Goal: Task Accomplishment & Management: Manage account settings

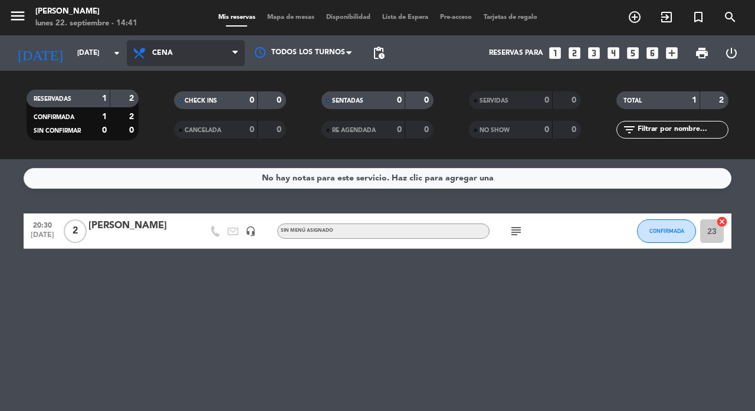
click at [173, 64] on span "Cena" at bounding box center [186, 53] width 118 height 26
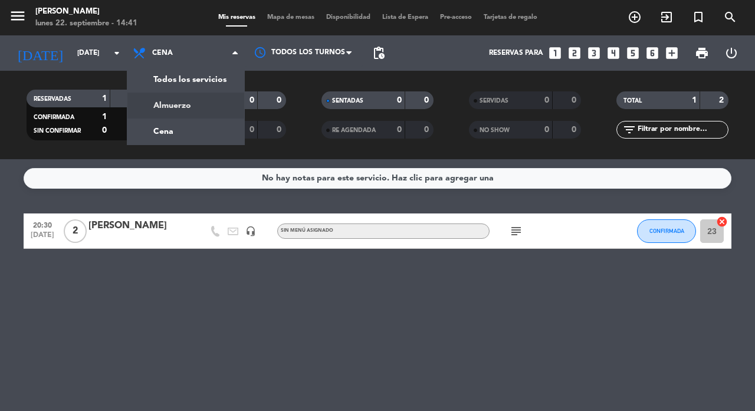
click at [168, 98] on div "menu [PERSON_NAME] [DATE] 22. septiembre - 14:41 Mis reservas Mapa de mesas Dis…" at bounding box center [377, 79] width 755 height 159
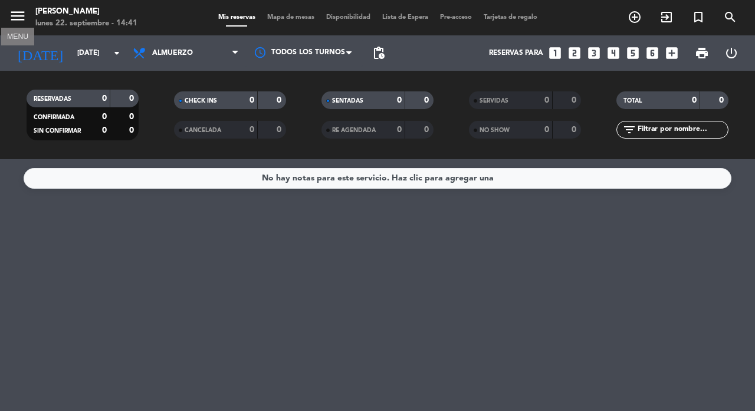
click at [16, 18] on icon "menu" at bounding box center [18, 16] width 18 height 18
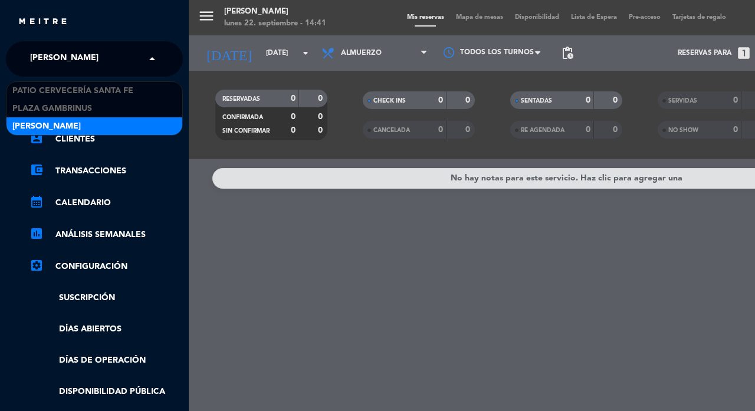
click at [86, 63] on span "[PERSON_NAME]" at bounding box center [64, 59] width 68 height 25
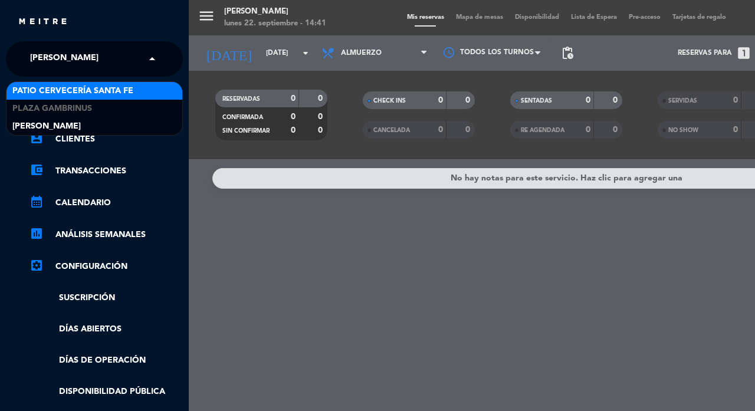
click at [81, 89] on span "Patio Cervecería Santa Fe" at bounding box center [72, 91] width 121 height 14
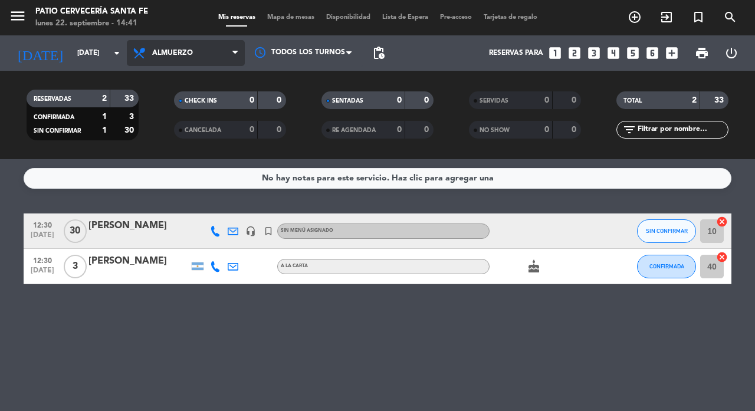
click at [170, 58] on span "Almuerzo" at bounding box center [186, 53] width 118 height 26
click at [176, 127] on div "menu Patio Cervecería Santa Fe [DATE] 22. septiembre - 14:41 Mis reservas Mapa …" at bounding box center [377, 79] width 755 height 159
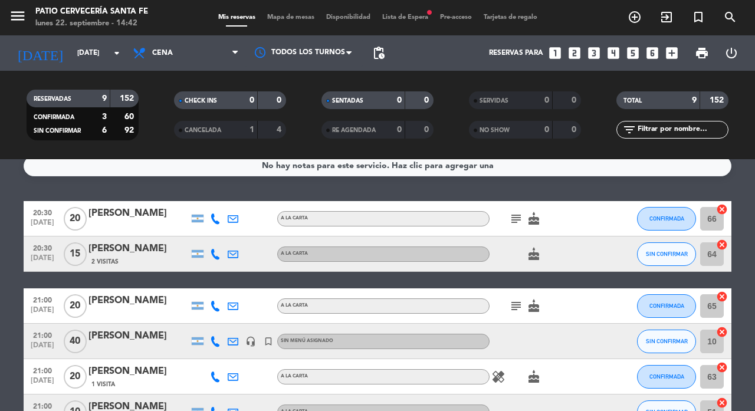
scroll to position [25, 0]
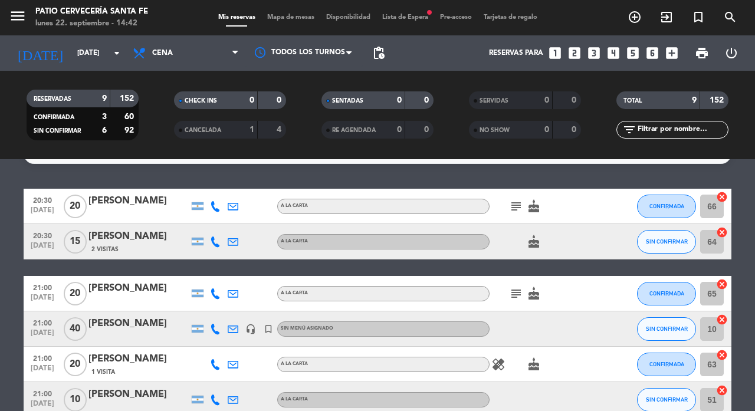
click at [137, 356] on div "[PERSON_NAME]" at bounding box center [139, 359] width 100 height 15
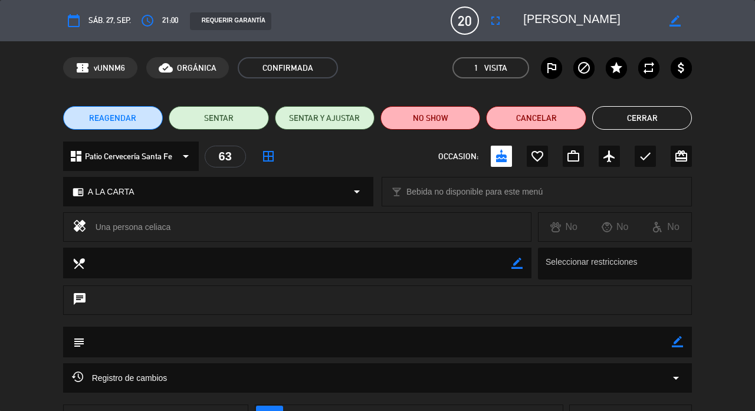
click at [674, 340] on icon "border_color" at bounding box center [677, 341] width 11 height 11
click at [460, 346] on textarea at bounding box center [379, 342] width 588 height 30
type textarea "Mesa adentro"
click at [677, 340] on icon at bounding box center [677, 341] width 11 height 11
click at [633, 117] on button "Cerrar" at bounding box center [642, 118] width 100 height 24
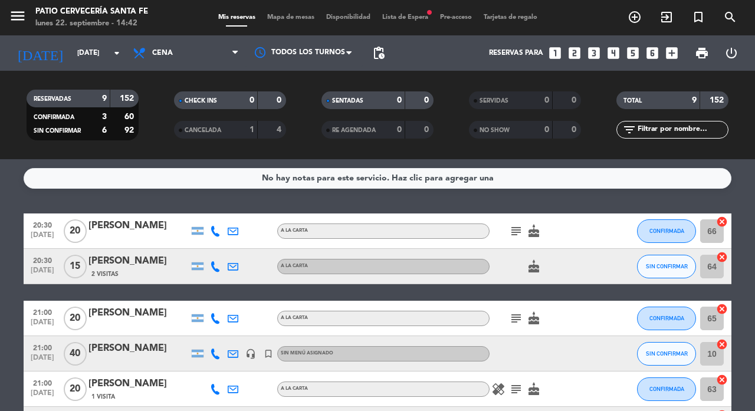
scroll to position [0, 0]
click at [417, 21] on span "Lista de Espera fiber_manual_record" at bounding box center [405, 17] width 58 height 6
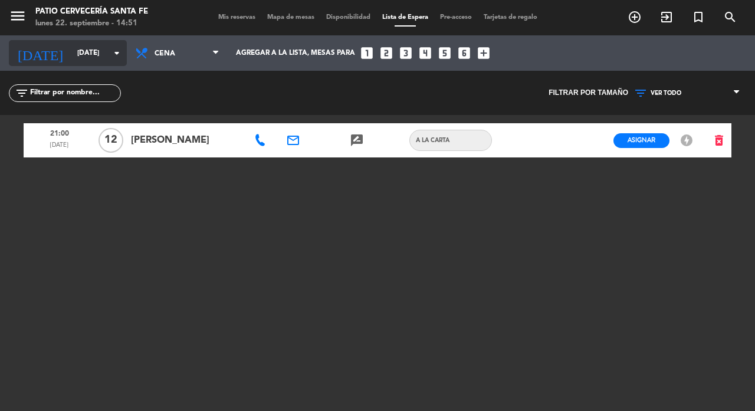
click at [71, 51] on input "[DATE]" at bounding box center [118, 53] width 94 height 20
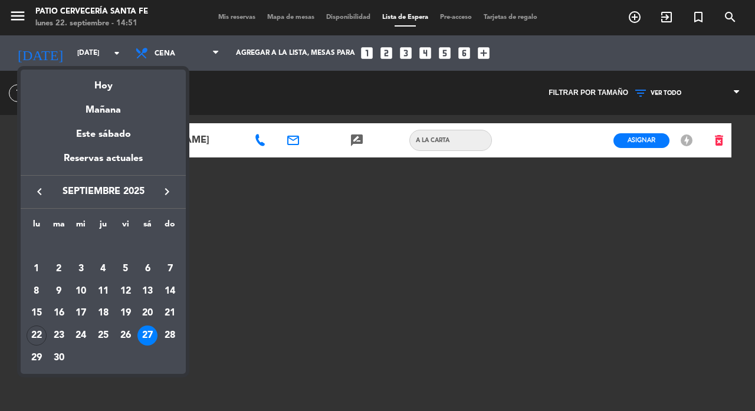
click at [235, 18] on div at bounding box center [377, 205] width 755 height 411
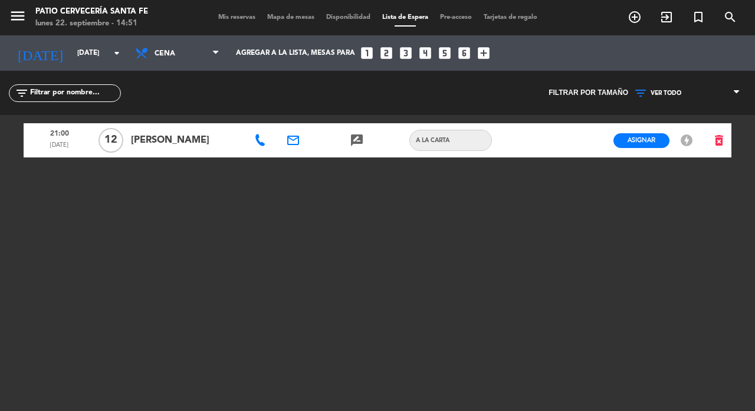
click at [225, 19] on span "Mis reservas" at bounding box center [236, 17] width 49 height 6
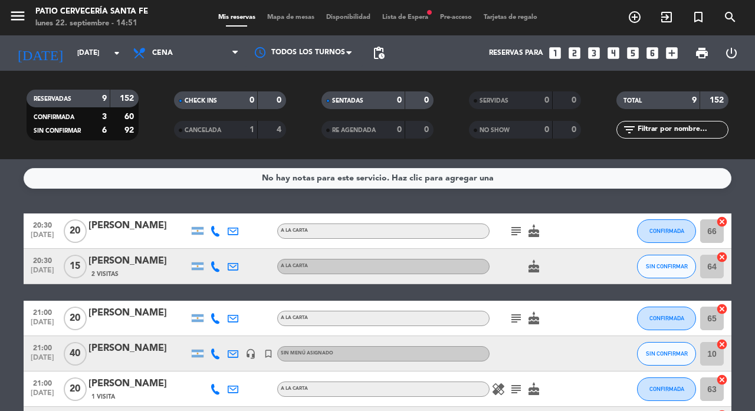
click at [513, 229] on icon "subject" at bounding box center [516, 231] width 14 height 14
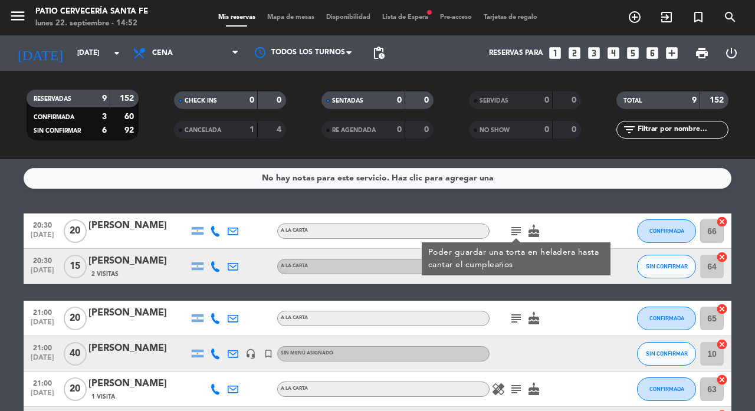
click at [515, 229] on icon "subject" at bounding box center [516, 231] width 14 height 14
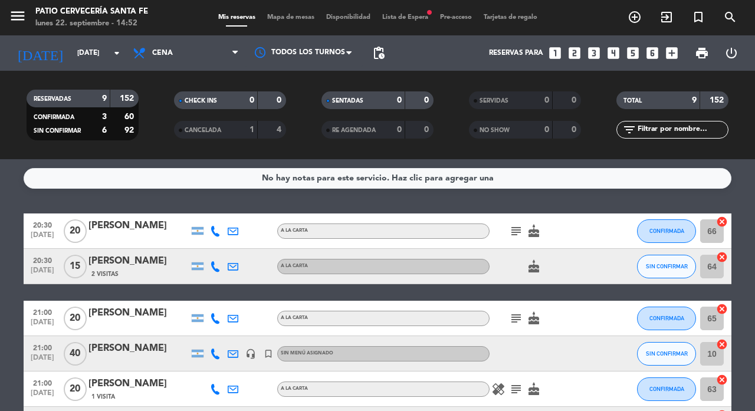
click at [134, 230] on div "[PERSON_NAME]" at bounding box center [139, 225] width 100 height 15
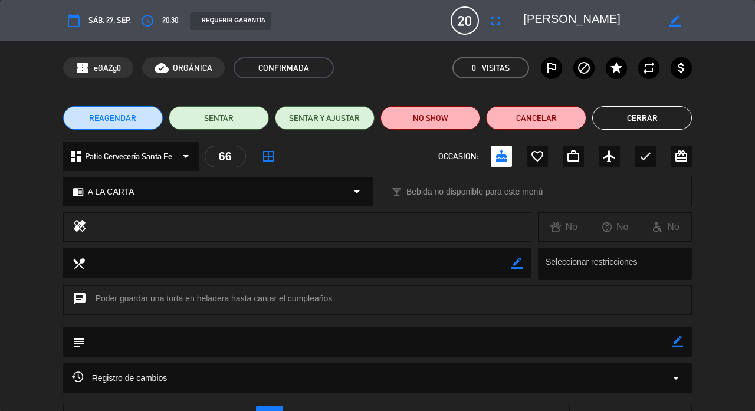
click at [680, 340] on icon "border_color" at bounding box center [677, 341] width 11 height 11
click at [513, 342] on textarea at bounding box center [379, 342] width 588 height 30
type textarea "Mesa adentro"
click at [676, 342] on icon at bounding box center [677, 341] width 11 height 11
click at [659, 122] on button "Cerrar" at bounding box center [642, 118] width 100 height 24
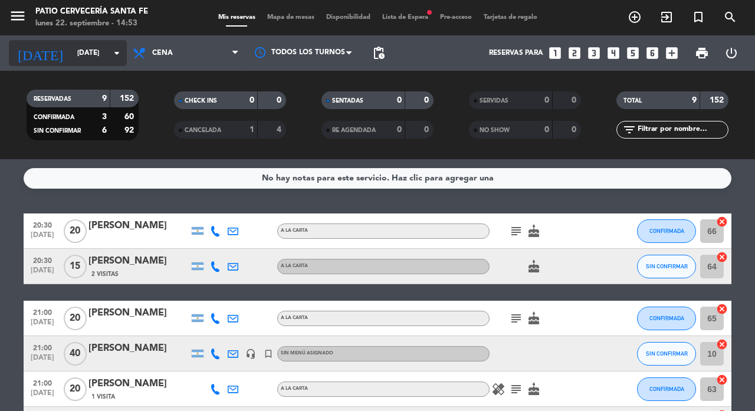
click at [71, 57] on input "[DATE]" at bounding box center [118, 53] width 94 height 20
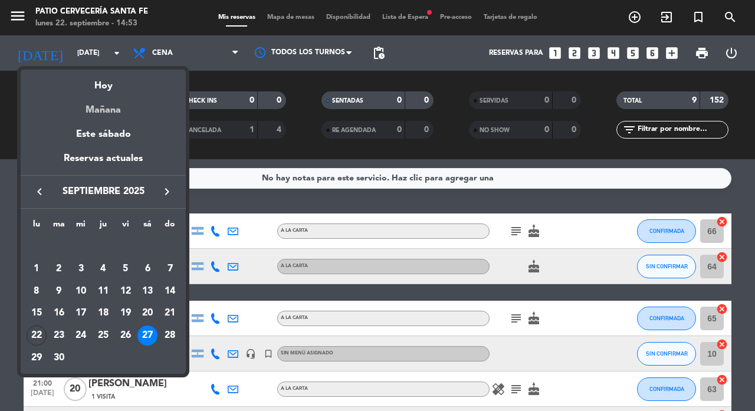
click at [100, 109] on div "Mañana" at bounding box center [103, 106] width 165 height 24
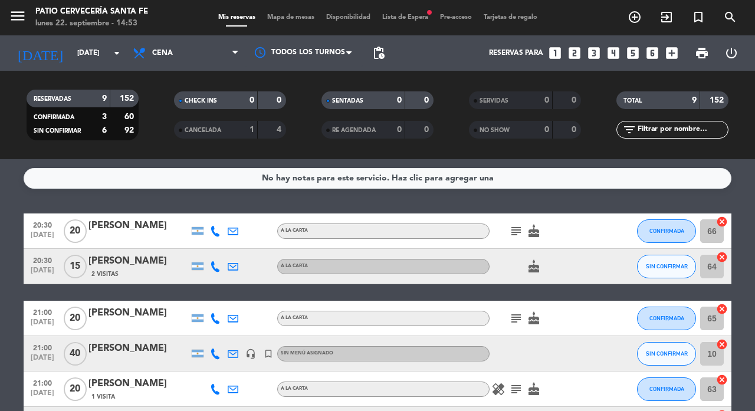
type input "[DATE]"
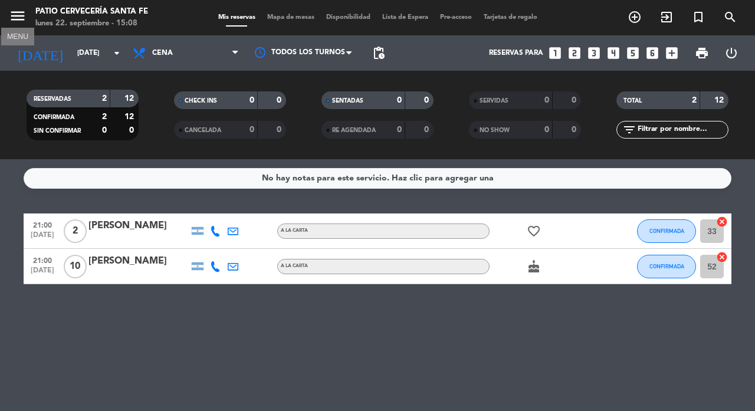
click at [20, 17] on icon "menu" at bounding box center [18, 16] width 18 height 18
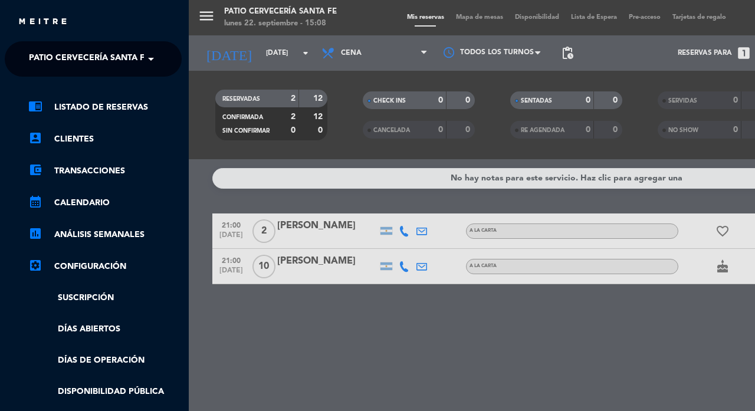
scroll to position [0, 1]
click at [73, 57] on span "Patio Cervecería Santa Fe" at bounding box center [89, 59] width 121 height 25
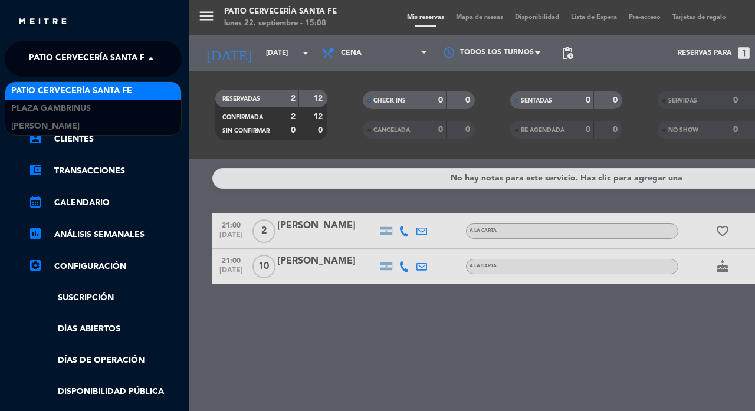
click at [73, 57] on span "Patio Cervecería Santa Fe" at bounding box center [89, 59] width 121 height 25
click at [207, 31] on div "menu Patio Cervecería Santa Fe [DATE] 22. septiembre - 15:08 Mis reservas Mapa …" at bounding box center [566, 205] width 755 height 411
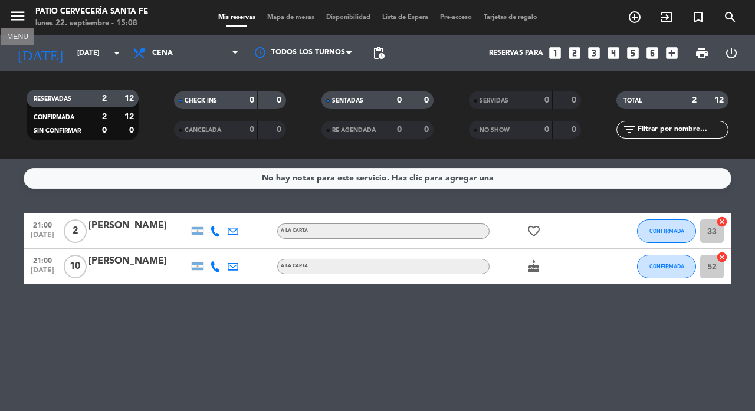
click at [12, 15] on icon "menu" at bounding box center [18, 16] width 18 height 18
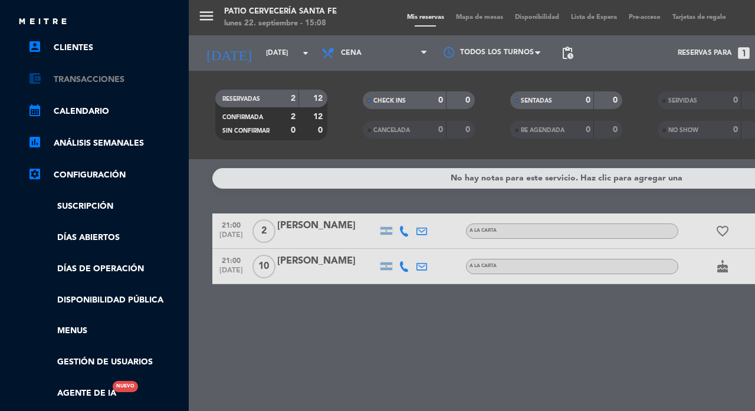
scroll to position [91, 2]
click at [89, 237] on link "Días abiertos" at bounding box center [104, 239] width 153 height 14
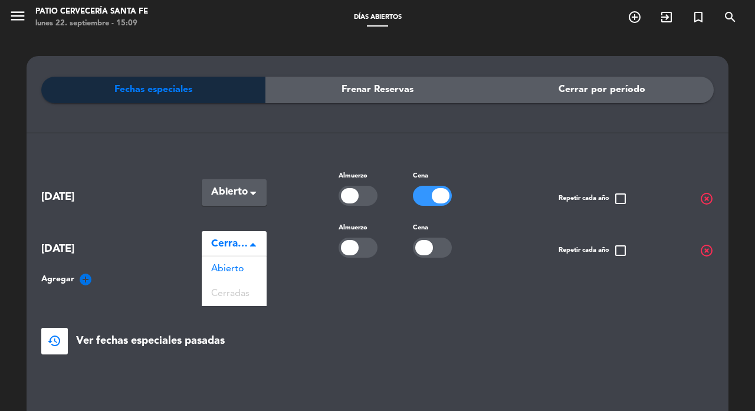
click at [244, 242] on span "Cerradas" at bounding box center [229, 244] width 37 height 17
click at [227, 290] on span "Cerradas" at bounding box center [230, 293] width 38 height 9
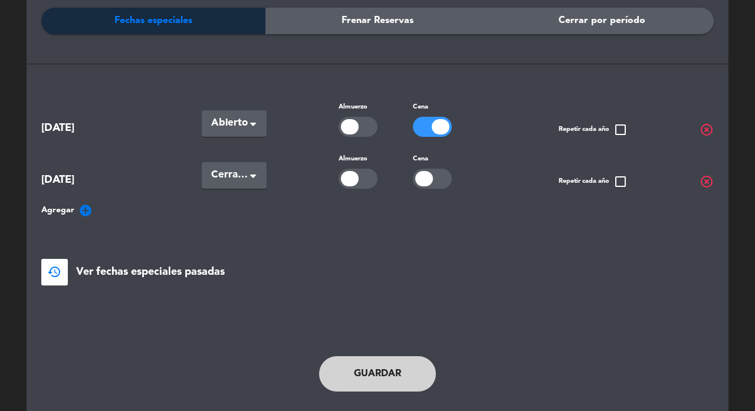
scroll to position [71, 0]
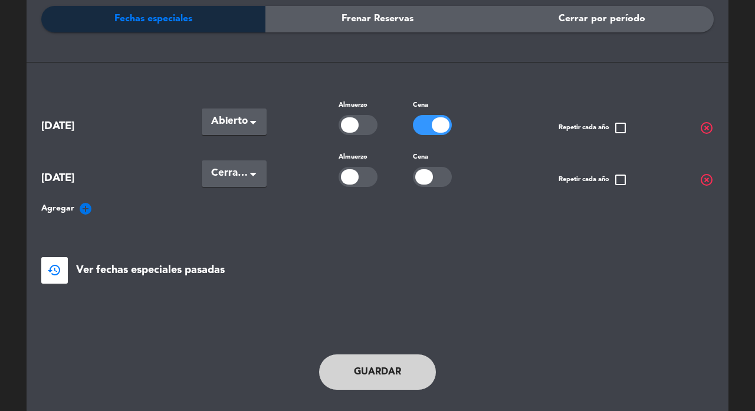
click at [366, 372] on button "Guardar" at bounding box center [377, 372] width 117 height 35
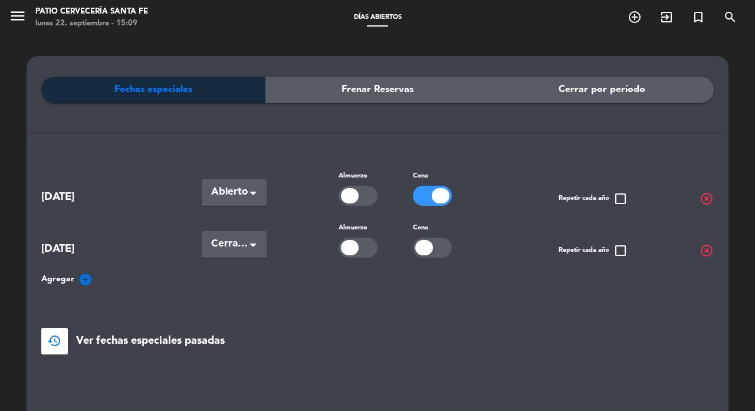
scroll to position [0, 0]
click at [15, 20] on icon "menu" at bounding box center [18, 16] width 18 height 18
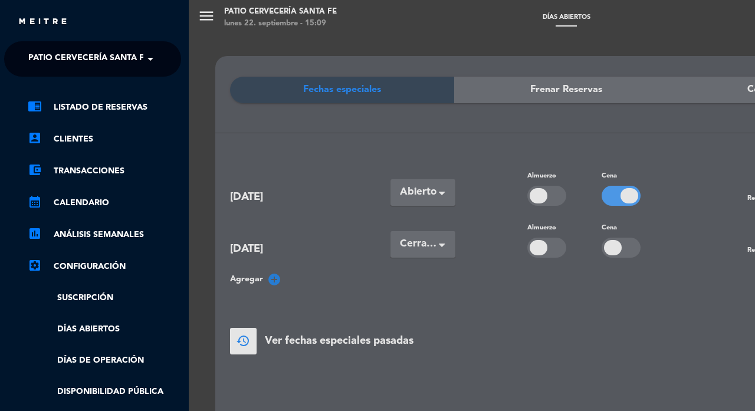
scroll to position [-1, 2]
click at [69, 54] on span "Patio Cervecería Santa Fe" at bounding box center [88, 59] width 121 height 25
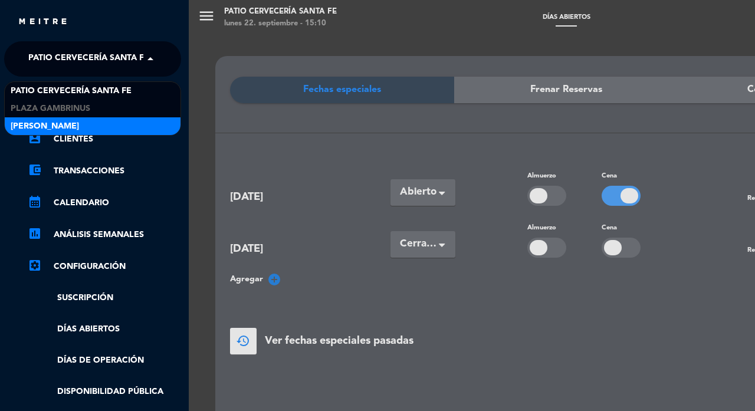
click at [61, 120] on span "[PERSON_NAME]" at bounding box center [45, 127] width 68 height 14
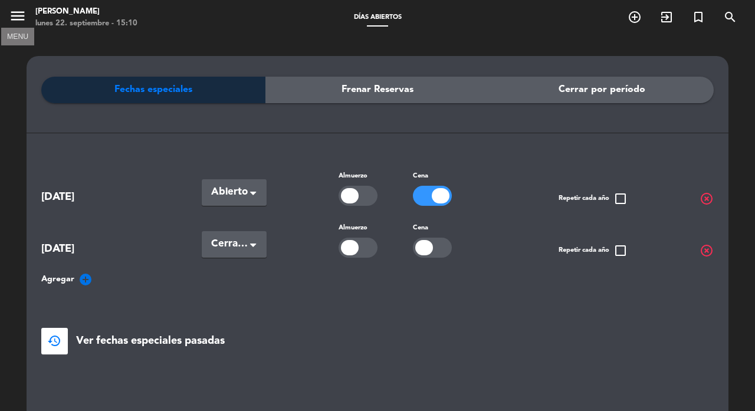
click at [13, 22] on icon "menu" at bounding box center [18, 16] width 18 height 18
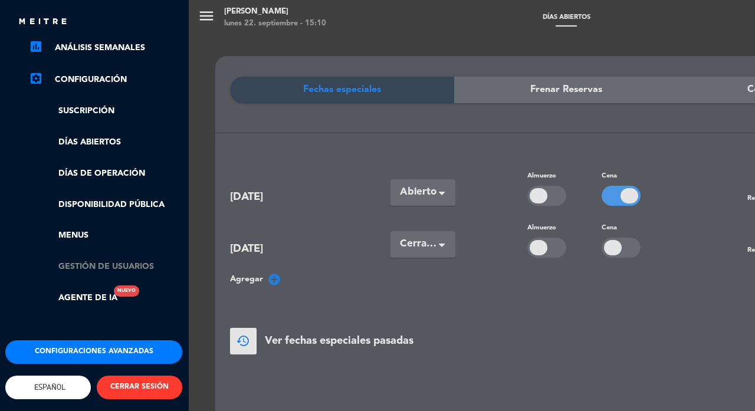
scroll to position [193, 1]
click at [114, 260] on link "Gestión de usuarios" at bounding box center [105, 267] width 153 height 14
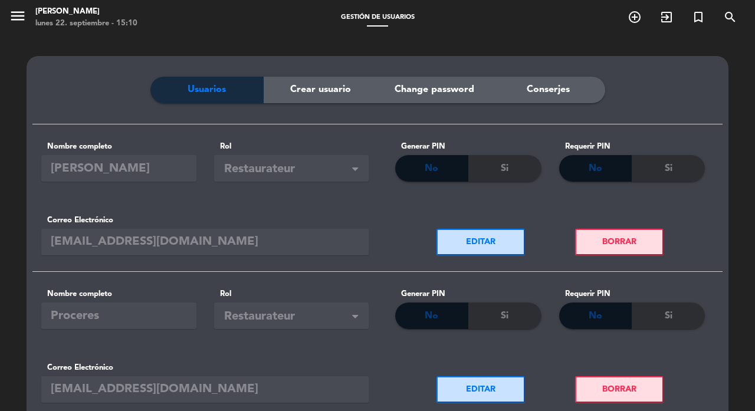
scroll to position [0, 0]
click at [312, 91] on span "Crear usuario" at bounding box center [320, 89] width 61 height 15
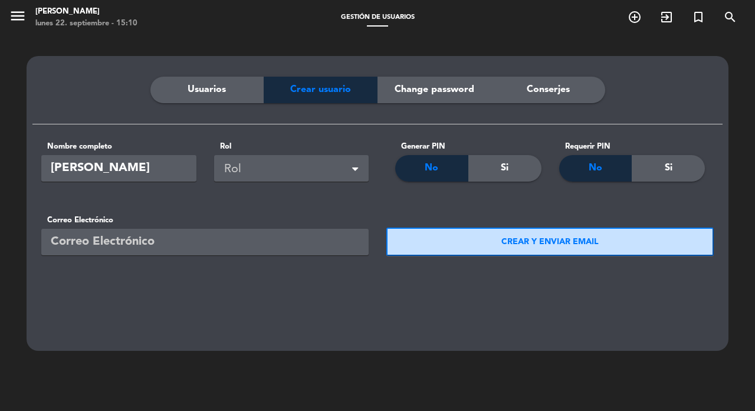
type input "[PERSON_NAME]"
click at [267, 165] on div "Rol" at bounding box center [293, 169] width 139 height 19
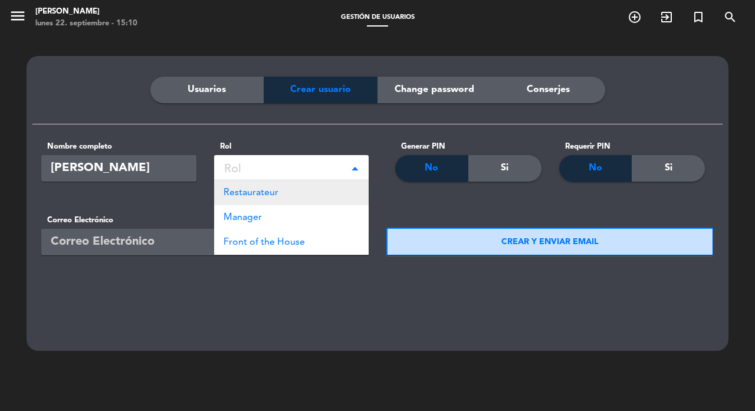
click at [255, 192] on span "Restaurateur" at bounding box center [251, 192] width 55 height 9
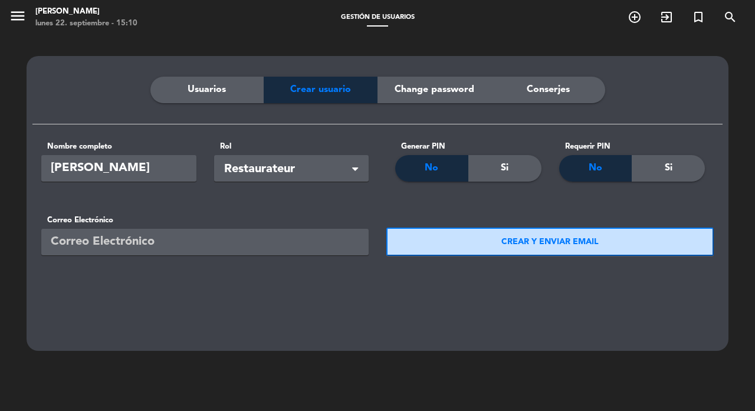
type input "c"
type input "[EMAIL_ADDRESS][DOMAIN_NAME]"
click at [579, 248] on button "CREAR Y ENVIAR EMAIL" at bounding box center [549, 242] width 327 height 28
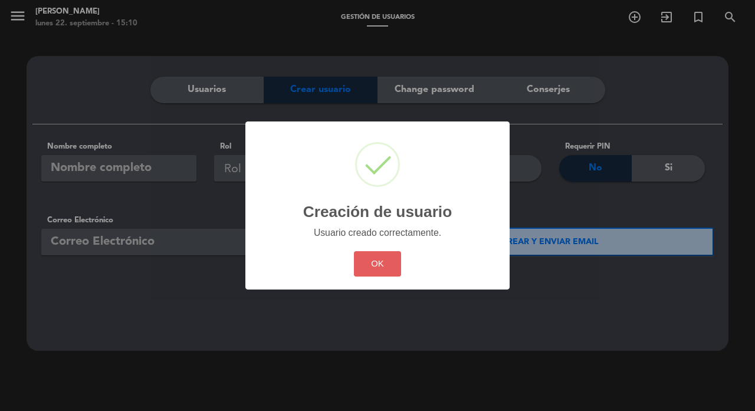
click at [371, 263] on button "OK" at bounding box center [378, 263] width 48 height 25
